Goal: Task Accomplishment & Management: Complete application form

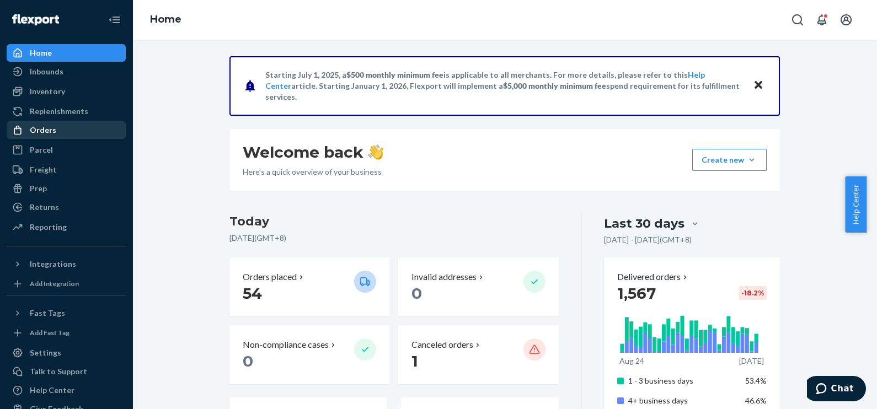
click at [58, 133] on div "Orders" at bounding box center [66, 129] width 117 height 15
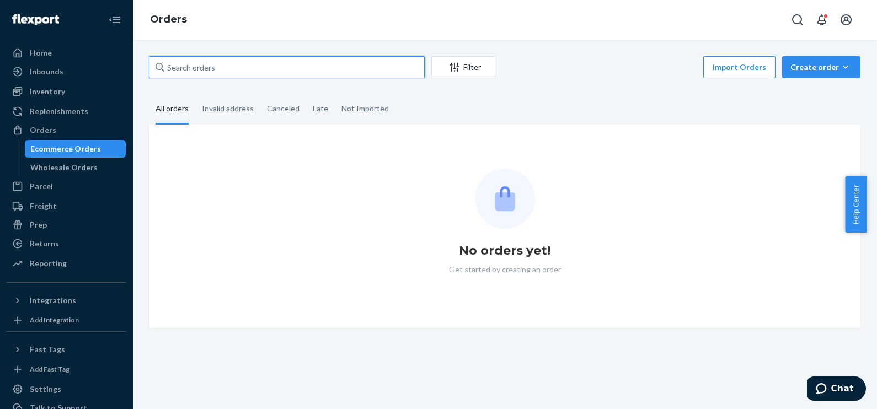
click at [268, 70] on input "text" at bounding box center [287, 67] width 276 height 22
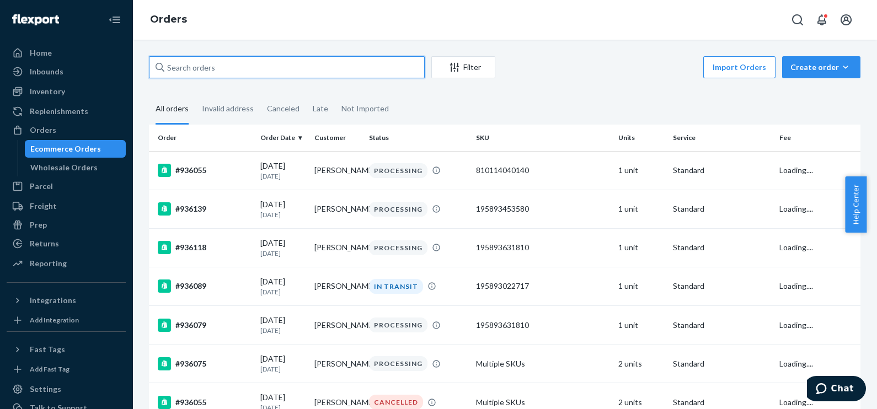
paste input "[PERSON_NAME]"
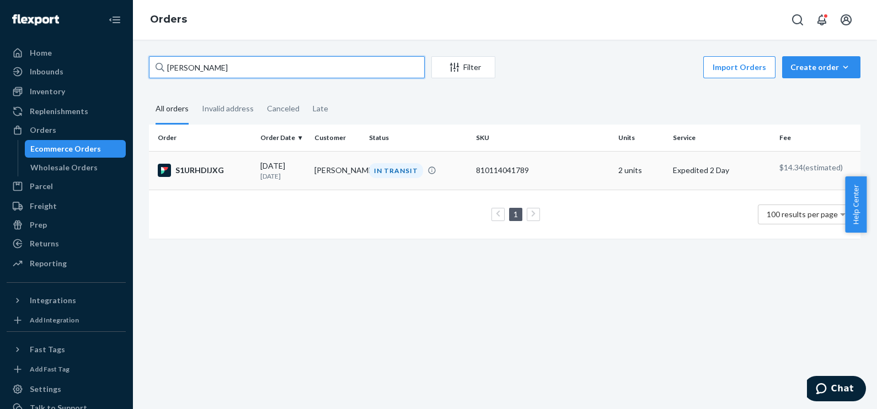
type input "[PERSON_NAME]"
click at [274, 169] on div "[DATE] [DATE]" at bounding box center [283, 170] width 46 height 20
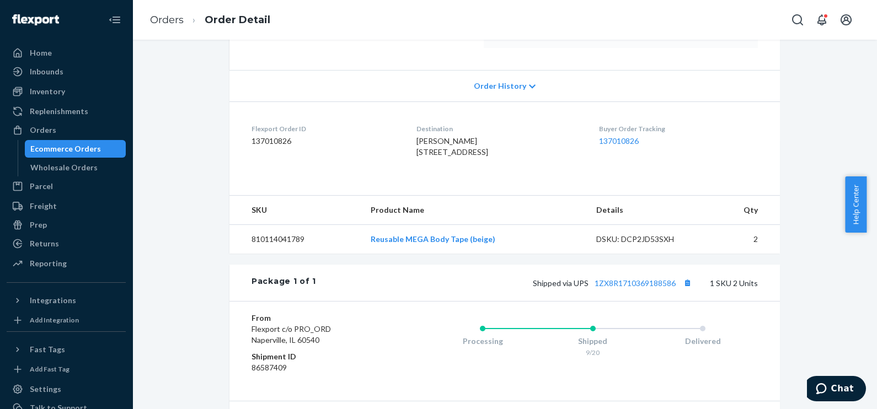
scroll to position [320, 0]
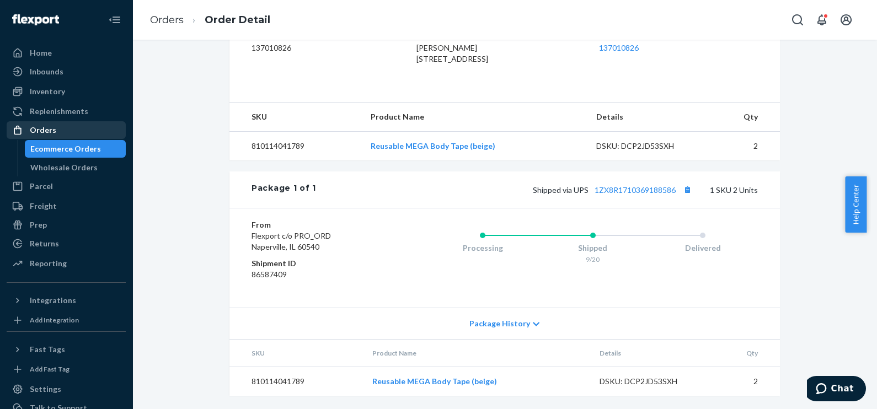
click at [47, 127] on div "Orders" at bounding box center [43, 130] width 26 height 11
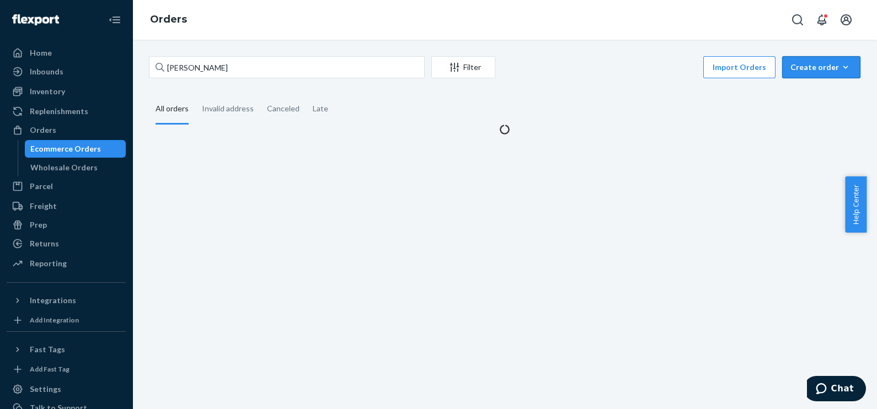
click at [824, 65] on div "Create order" at bounding box center [821, 67] width 62 height 11
click at [797, 94] on span "Ecommerce order" at bounding box center [827, 94] width 68 height 8
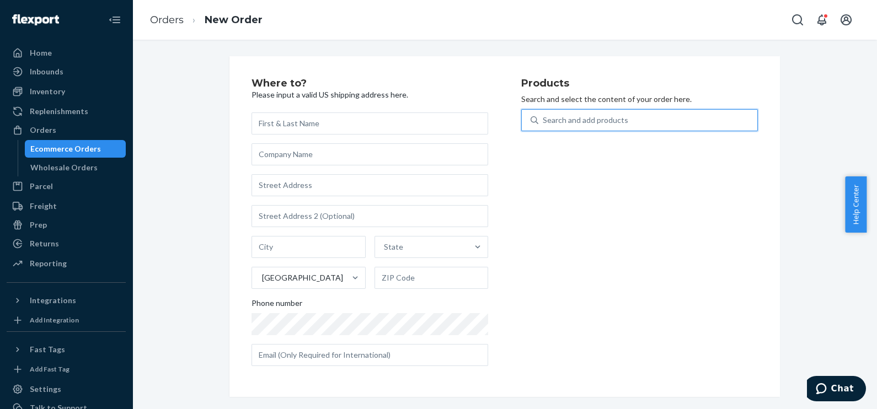
click at [595, 117] on div "Search and add products" at bounding box center [584, 120] width 85 height 11
click at [544, 117] on input "0 results available. Use Up and Down to choose options, press Enter to select t…" at bounding box center [542, 120] width 1 height 11
paste input "810114046661"
type input "810114046661"
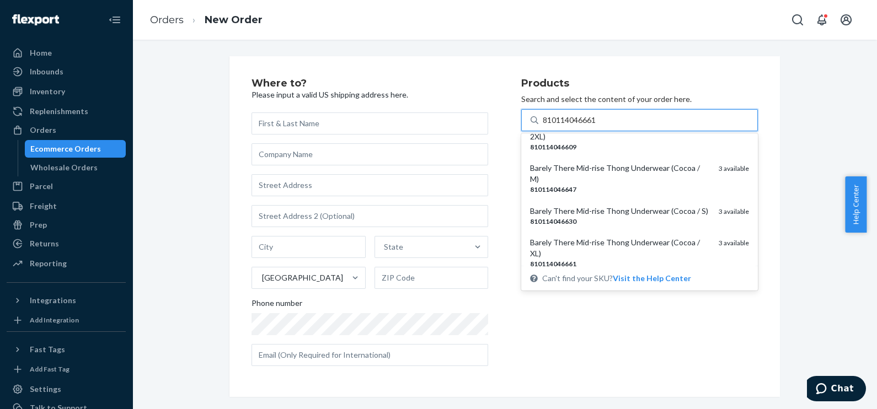
scroll to position [207, 0]
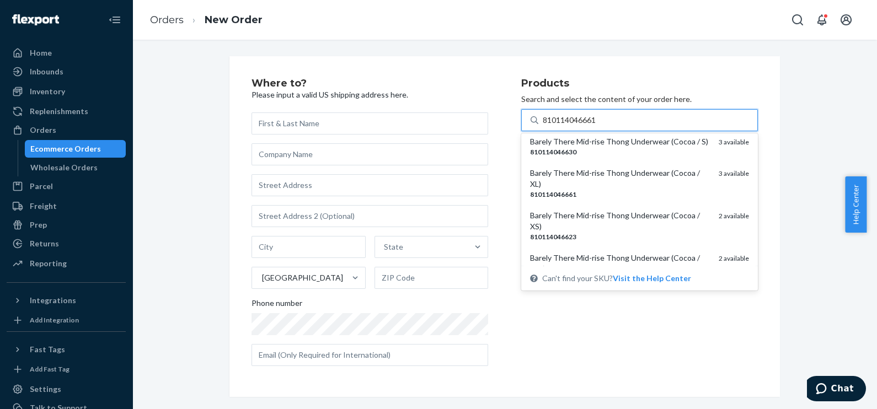
click at [630, 190] on div "Barely There Mid-rise Thong Underwear (Cocoa / XL)" at bounding box center [620, 179] width 180 height 22
click at [597, 126] on input "810114046661" at bounding box center [569, 120] width 55 height 11
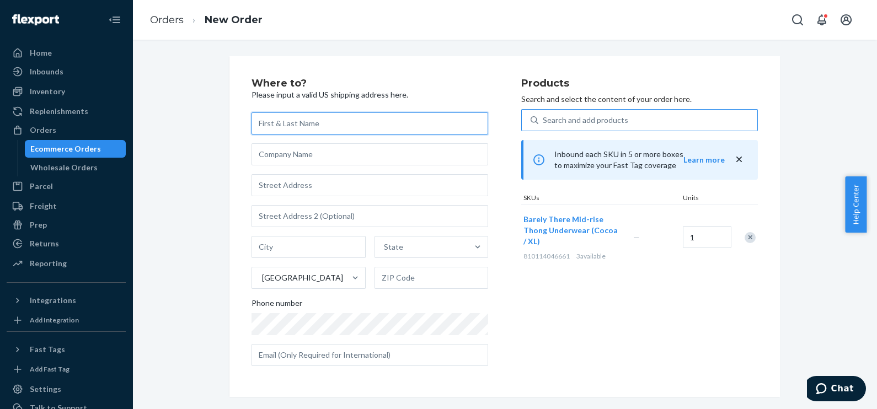
click at [291, 121] on input "text" at bounding box center [369, 123] width 237 height 22
paste input "[PERSON_NAME]"
type input "[PERSON_NAME]"
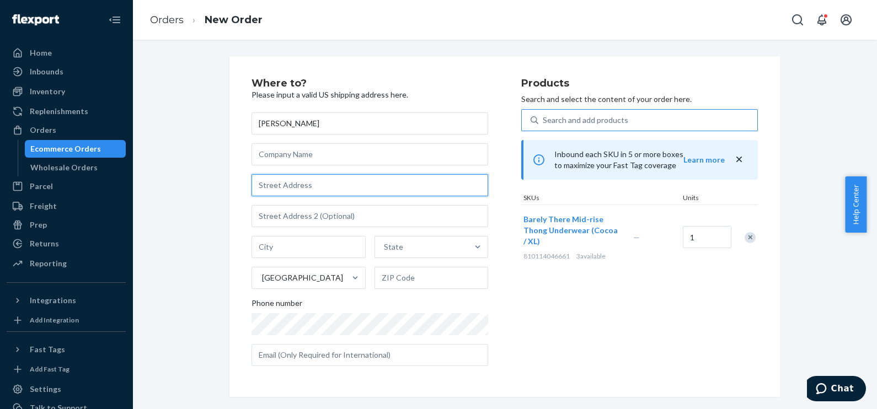
click at [292, 185] on input "text" at bounding box center [369, 185] width 237 height 22
paste input "[STREET_ADDRESS]"
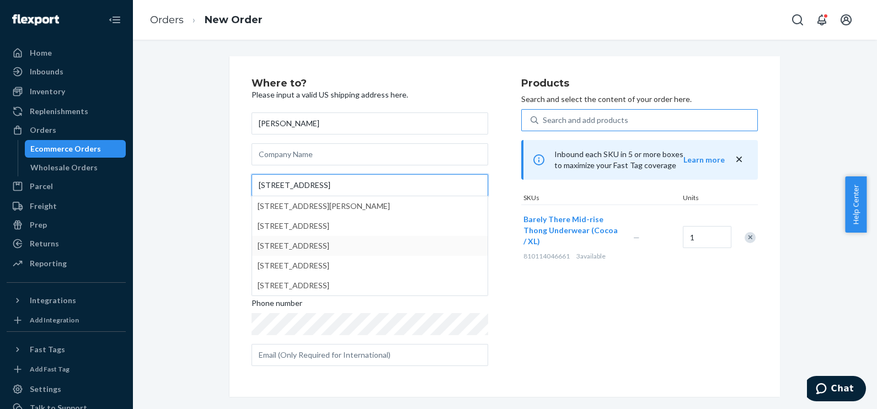
type input "[STREET_ADDRESS]"
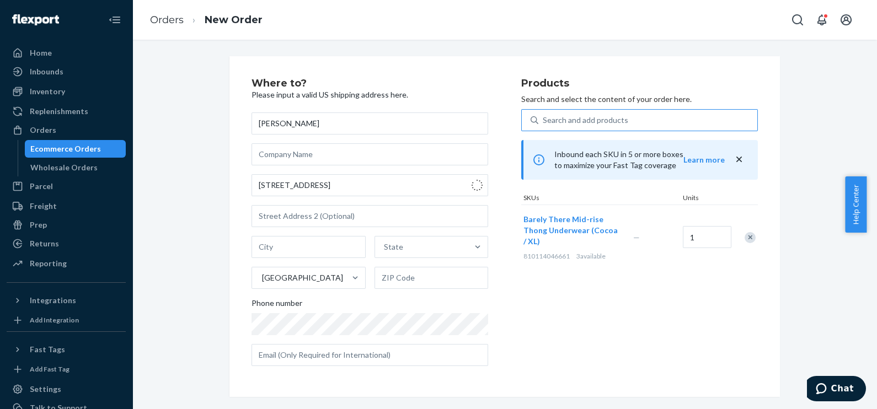
type input "Minot"
type input "58703"
type input "1815 Terrace Dr"
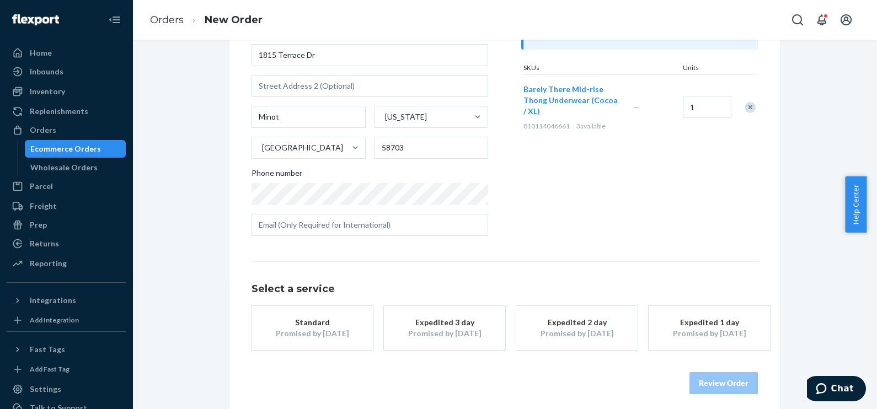
scroll to position [136, 0]
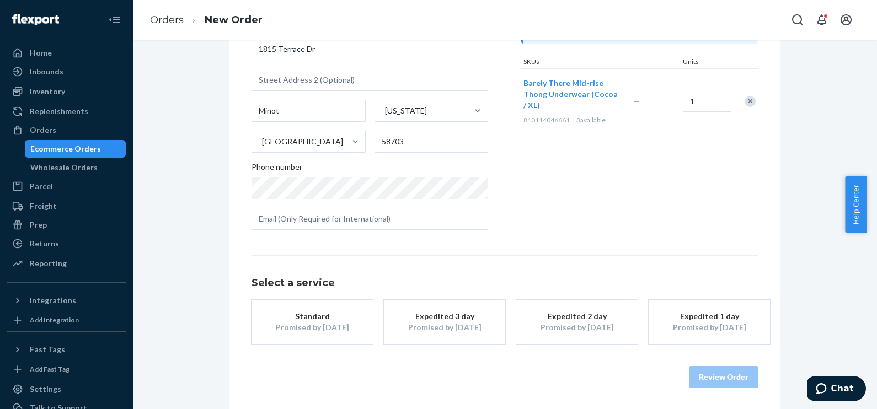
click at [420, 326] on div "Promised by [DATE]" at bounding box center [444, 327] width 88 height 11
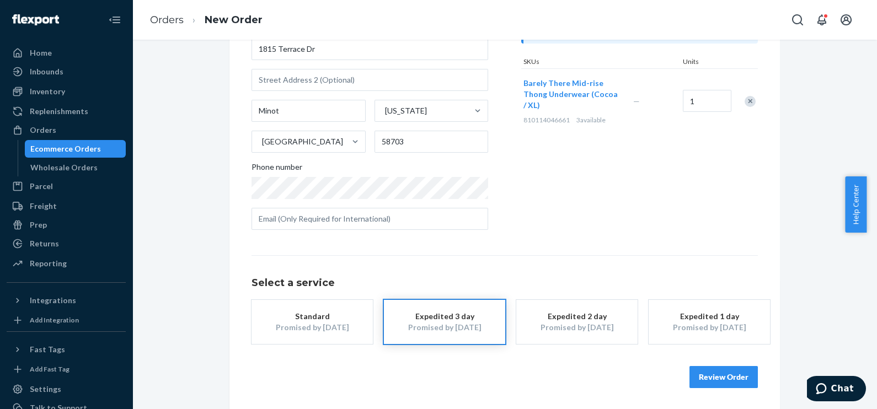
click at [562, 323] on div "Promised by [DATE]" at bounding box center [577, 327] width 88 height 11
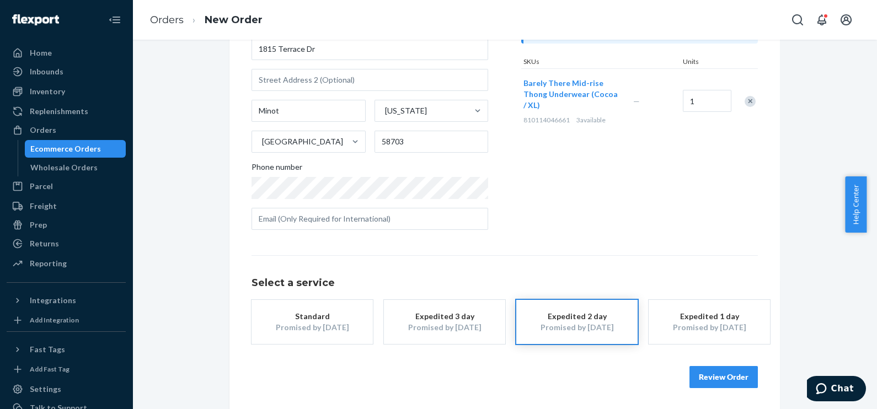
click at [708, 378] on button "Review Order" at bounding box center [723, 377] width 68 height 22
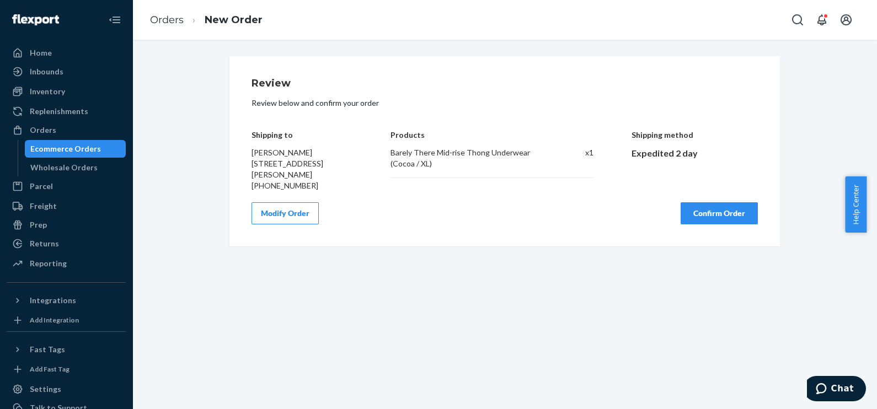
scroll to position [0, 0]
click at [696, 215] on button "Confirm Order" at bounding box center [718, 213] width 77 height 22
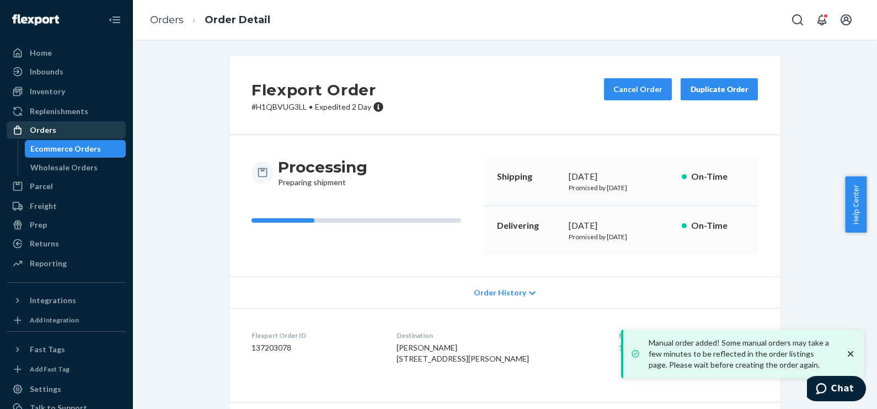
click at [58, 130] on div "Orders" at bounding box center [66, 129] width 117 height 15
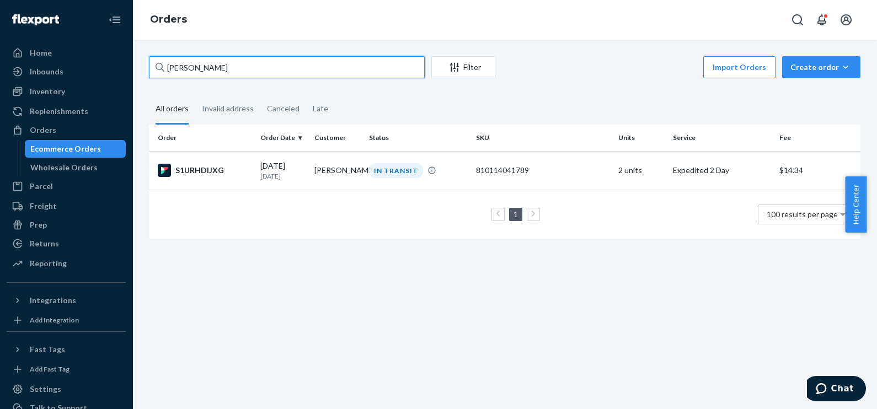
click at [202, 69] on input "[PERSON_NAME]" at bounding box center [287, 67] width 276 height 22
paste input "[PERSON_NAME]"
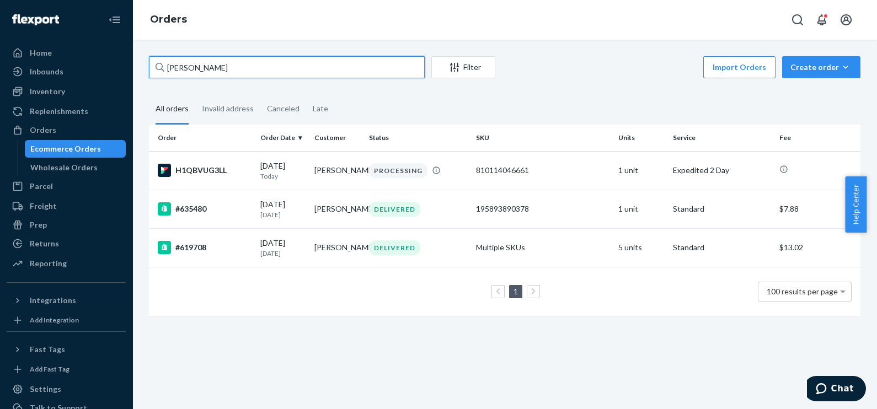
click at [207, 63] on input "[PERSON_NAME]" at bounding box center [287, 67] width 276 height 22
paste input "[PERSON_NAME]"
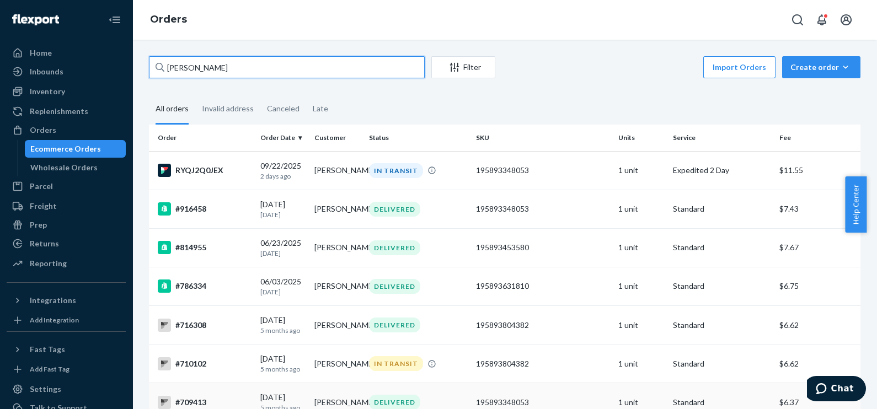
type input "[PERSON_NAME]"
click at [266, 170] on div "[DATE] [DATE]" at bounding box center [283, 170] width 46 height 20
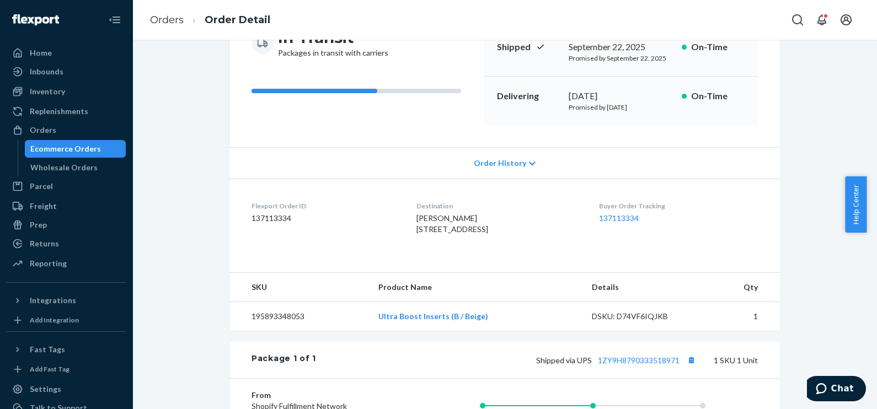
scroll to position [207, 0]
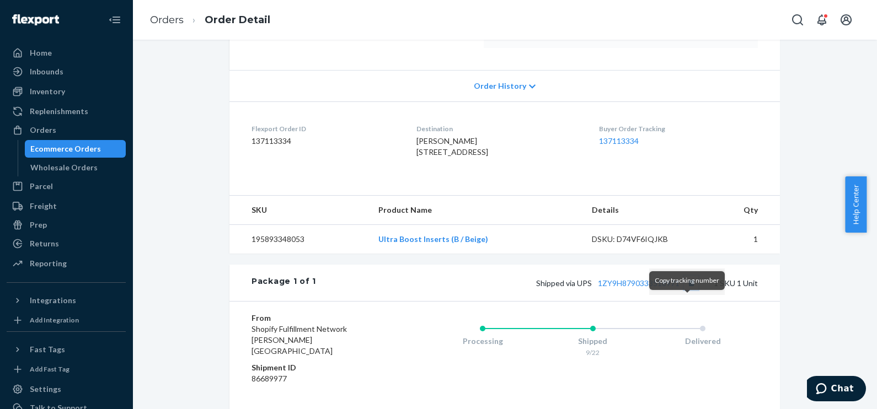
click at [686, 290] on button "Copy tracking number" at bounding box center [691, 283] width 14 height 14
